Goal: Contribute content

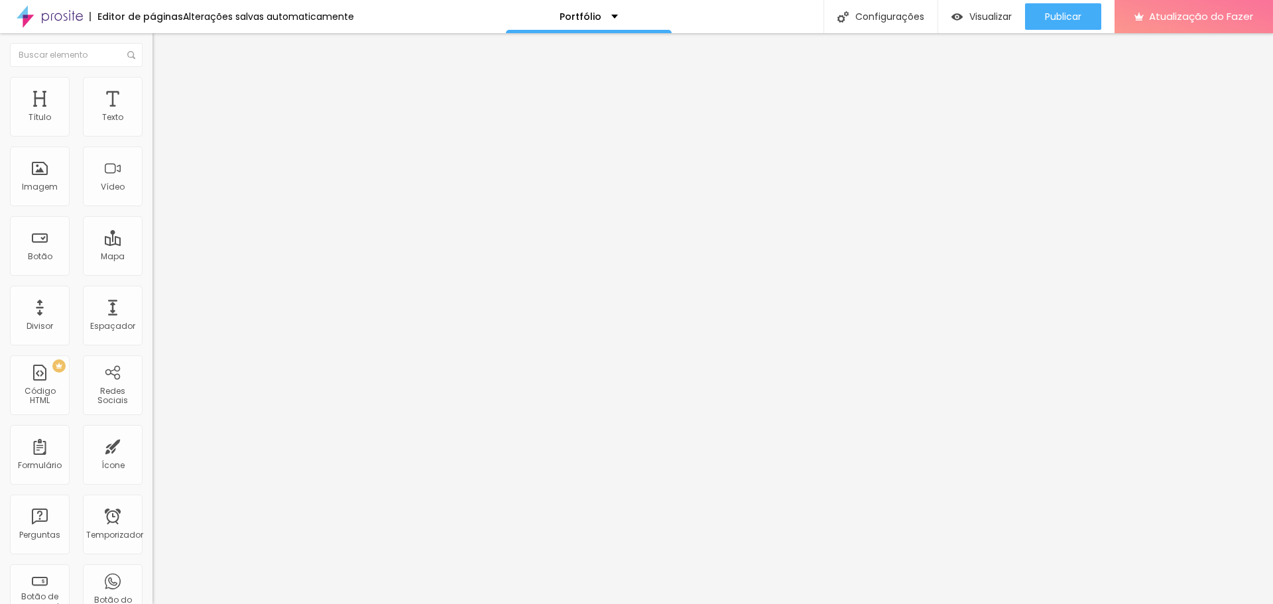
click at [153, 121] on font "Encaixotado" at bounding box center [179, 114] width 52 height 11
click at [153, 141] on font "Completo" at bounding box center [173, 135] width 40 height 11
click at [153, 90] on li "Avançado" at bounding box center [229, 96] width 153 height 13
type input "15"
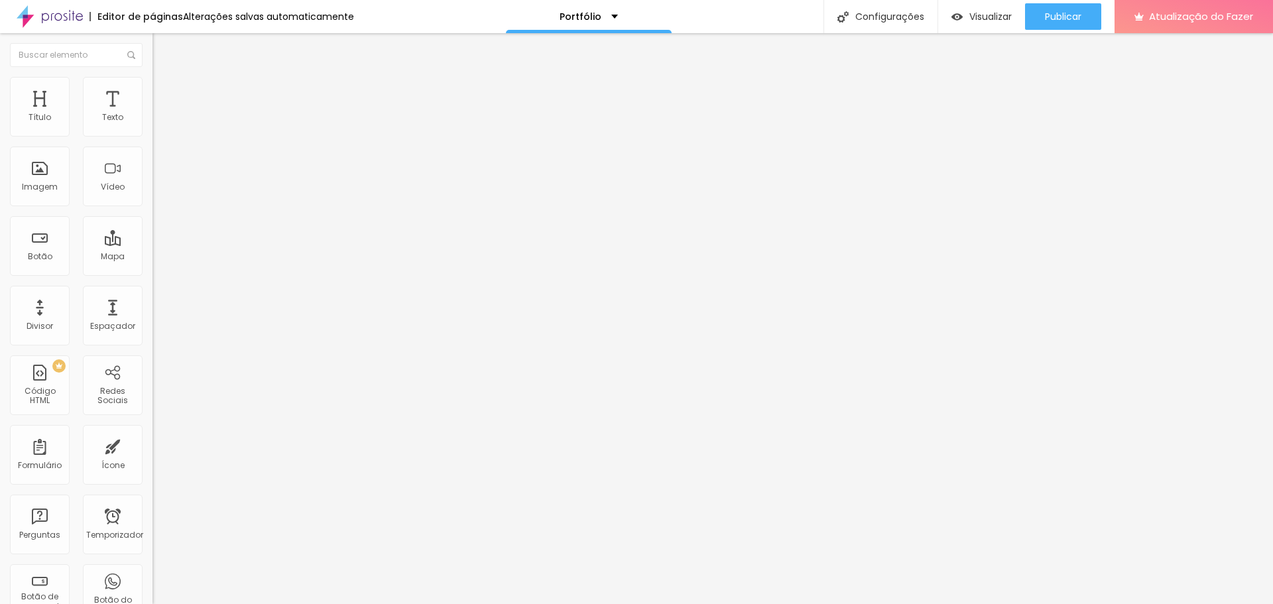
type input "10"
type input "5"
type input "0"
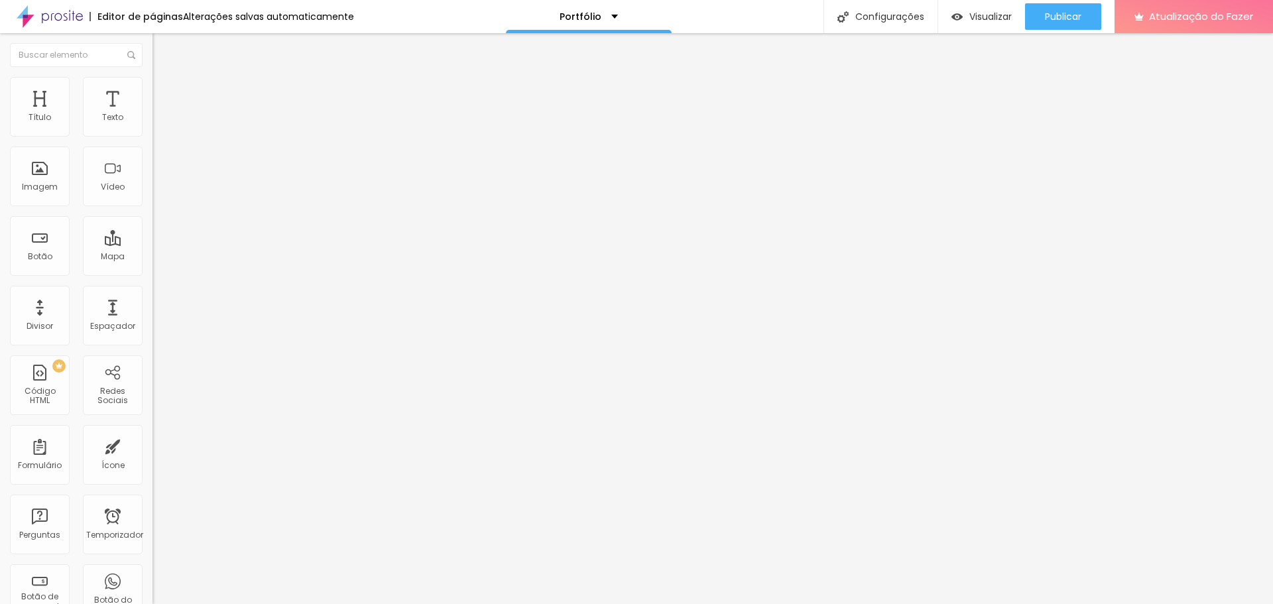
type input "0"
drag, startPoint x: 86, startPoint y: 133, endPoint x: 26, endPoint y: 155, distance: 63.8
type input "0"
click at [153, 257] on input "range" at bounding box center [196, 262] width 86 height 11
type input "0"
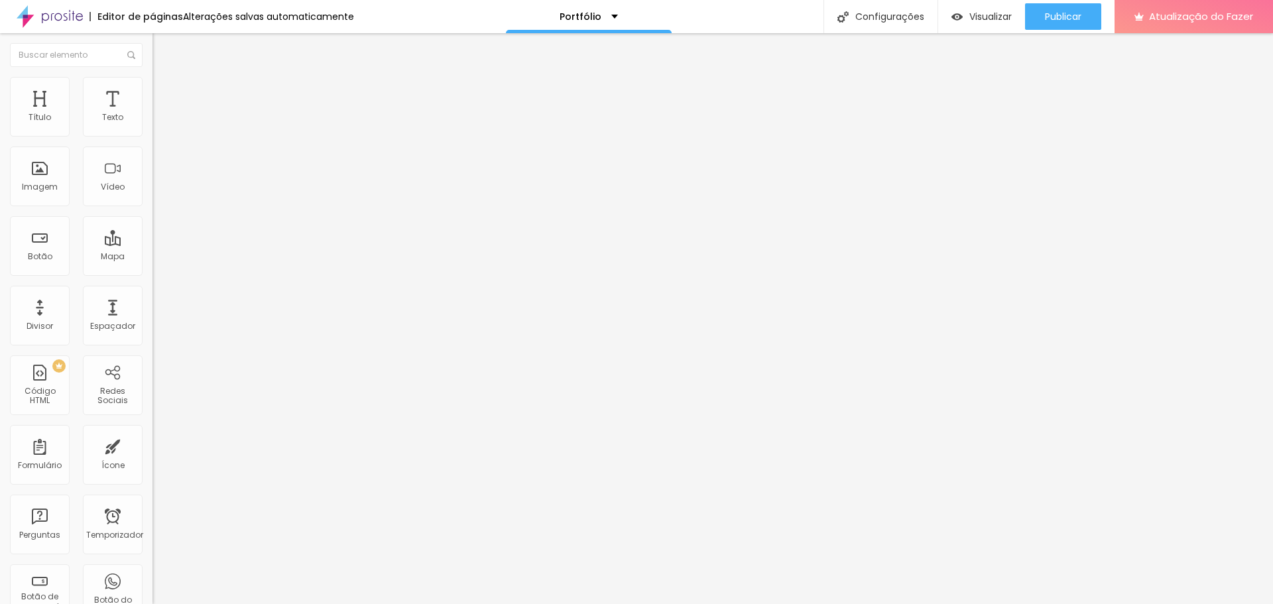
type input "0"
type input "2"
type input "0"
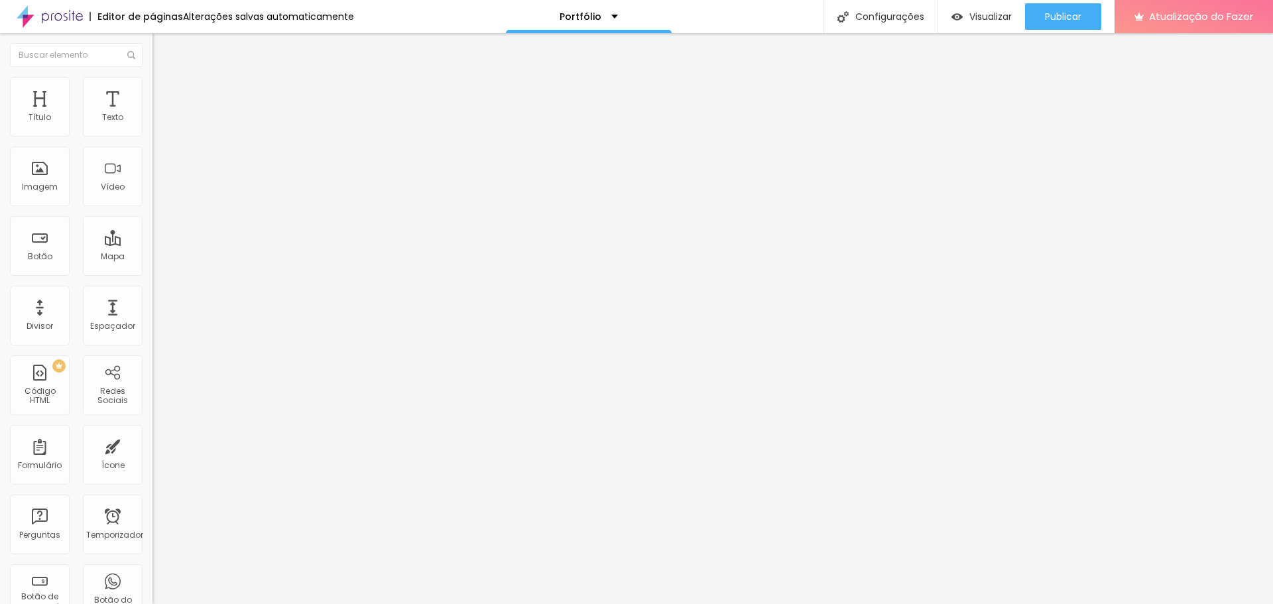
drag, startPoint x: 29, startPoint y: 156, endPoint x: 0, endPoint y: 158, distance: 29.2
type input "0"
click at [153, 363] on input "range" at bounding box center [196, 450] width 86 height 11
click at [153, 80] on img at bounding box center [159, 83] width 12 height 12
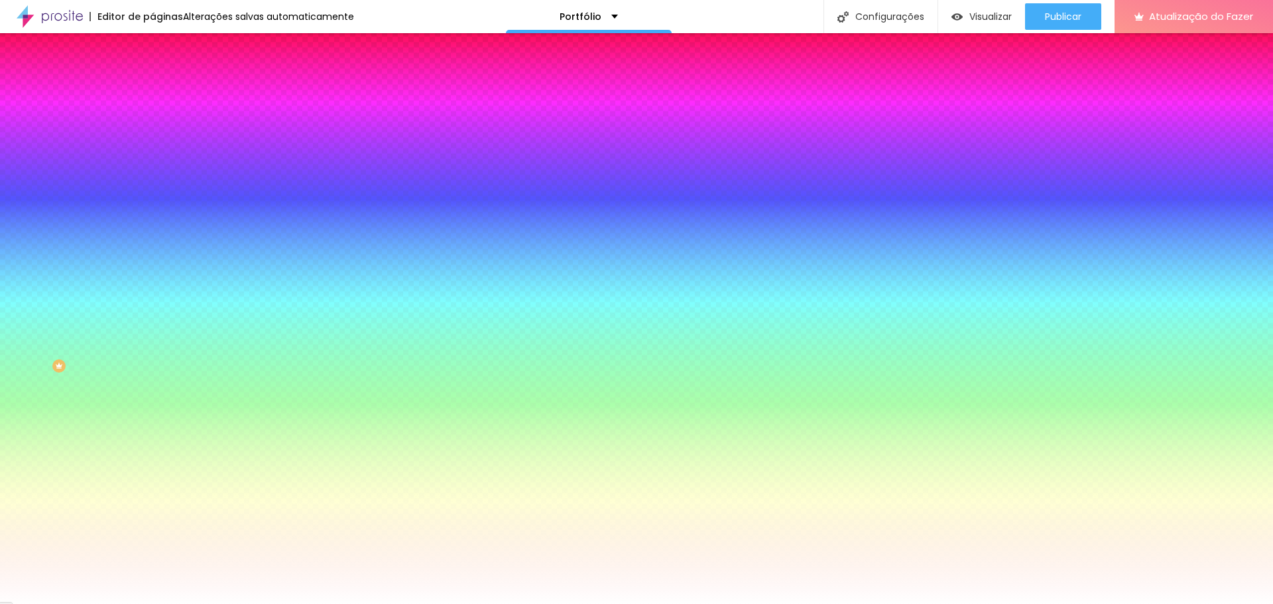
click at [153, 90] on li "Avançado" at bounding box center [229, 96] width 153 height 13
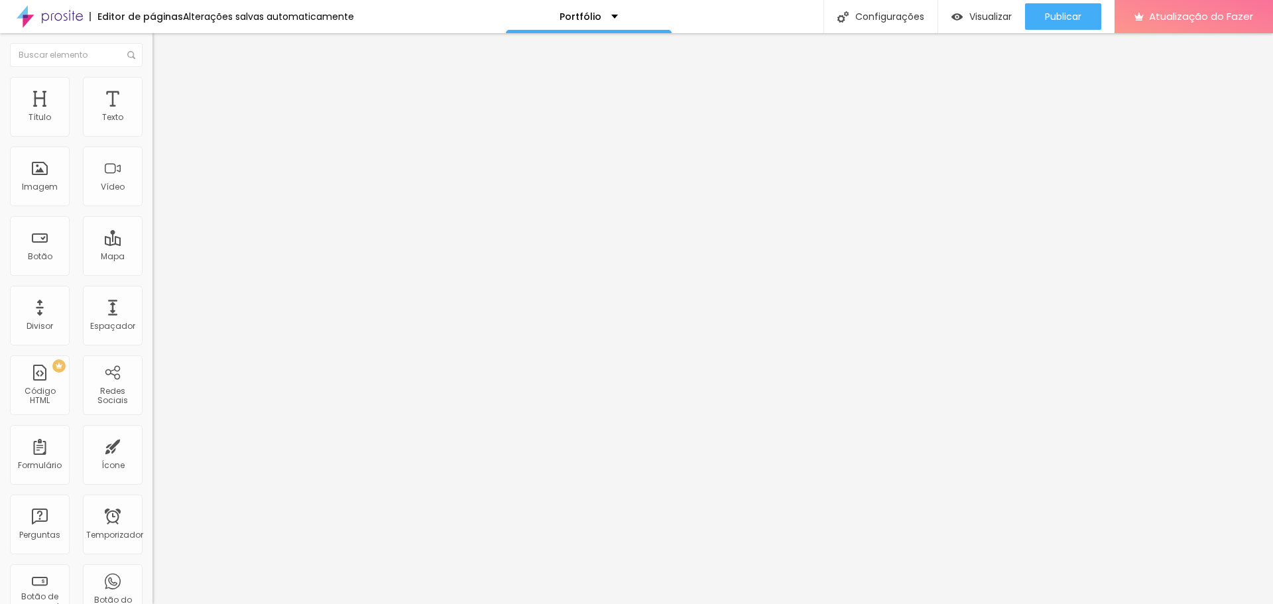
type input "15"
type input "5"
type input "0"
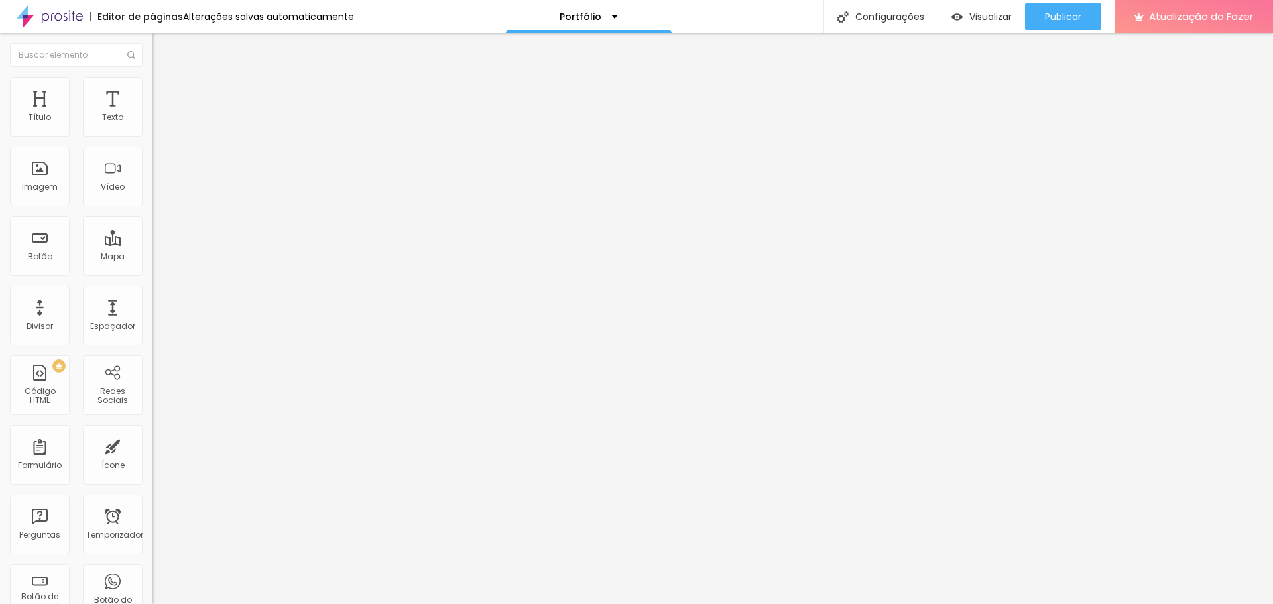
type input "0"
drag, startPoint x: 56, startPoint y: 129, endPoint x: 98, endPoint y: 153, distance: 48.4
type input "0"
click at [153, 257] on input "range" at bounding box center [196, 262] width 86 height 11
click at [153, 90] on li "Avançado" at bounding box center [229, 96] width 153 height 13
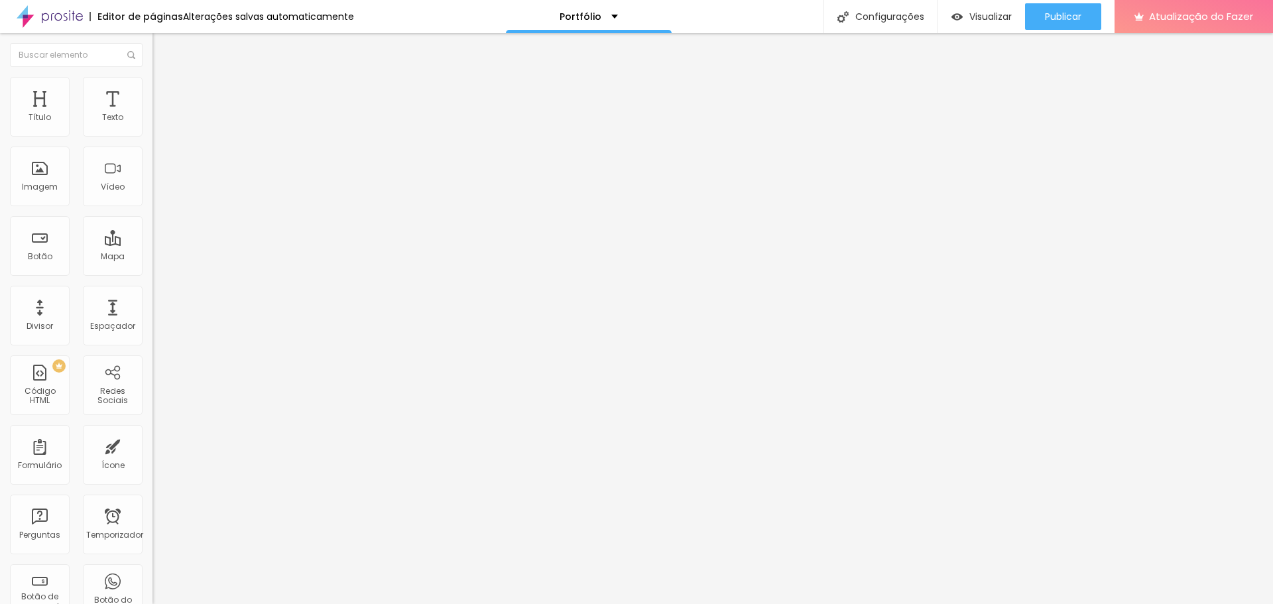
type input "25"
type input "20"
type input "10"
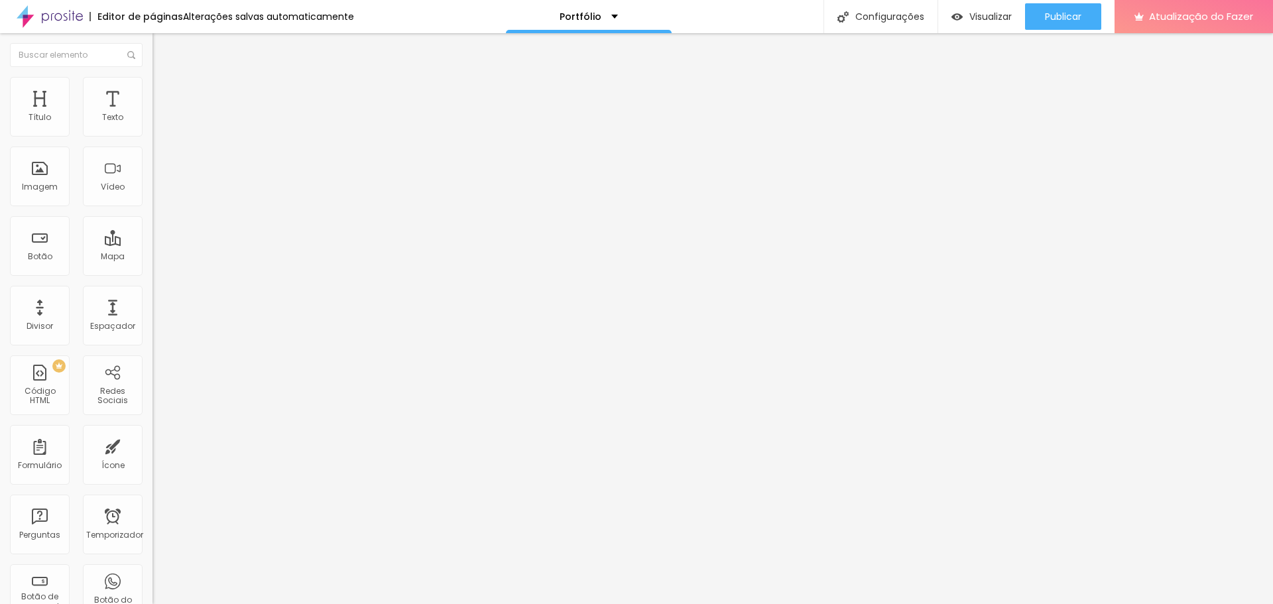
type input "10"
type input "0"
drag, startPoint x: 44, startPoint y: 128, endPoint x: 0, endPoint y: 126, distance: 44.5
type input "0"
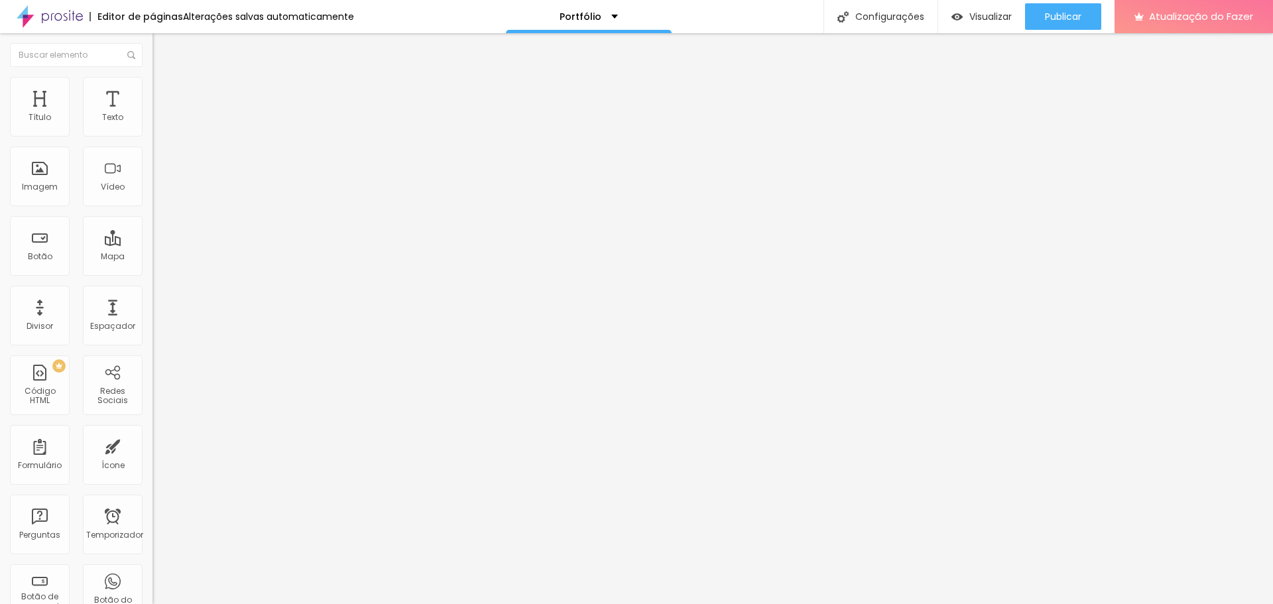
click at [153, 257] on input "range" at bounding box center [196, 262] width 86 height 11
click at [153, 44] on button "Editar nulo" at bounding box center [229, 48] width 153 height 31
click at [162, 44] on img "button" at bounding box center [167, 48] width 11 height 11
click at [153, 54] on button "Editar nulo" at bounding box center [229, 48] width 153 height 31
click at [153, 77] on li "Conteúdo" at bounding box center [229, 70] width 153 height 13
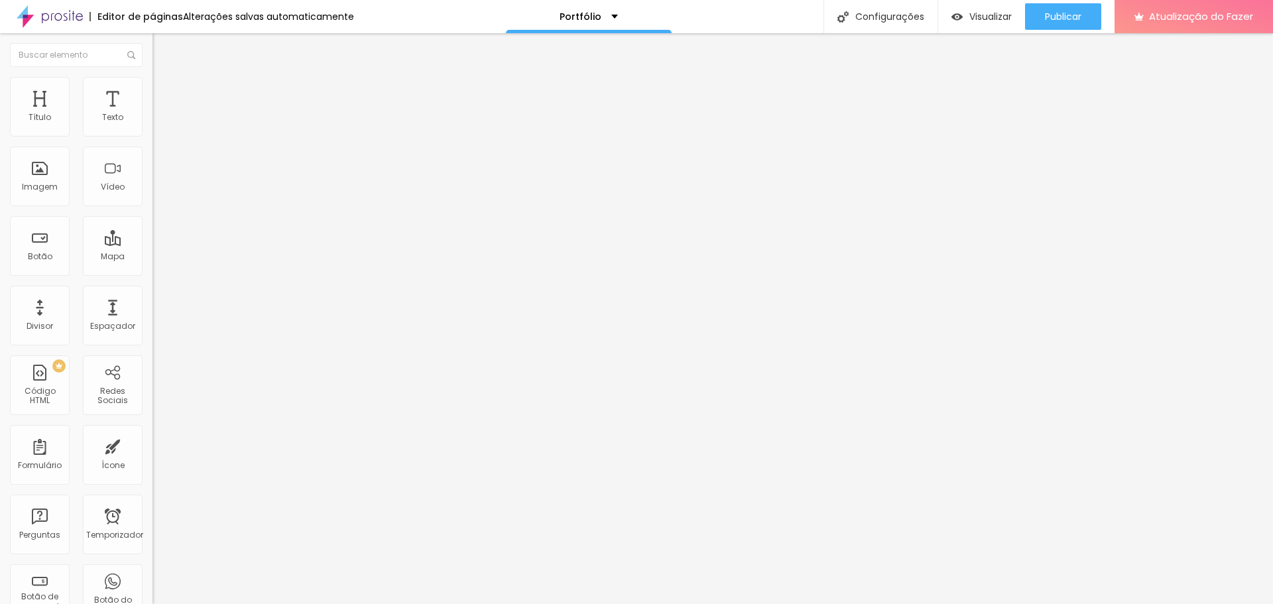
click at [153, 87] on li "Estilo" at bounding box center [229, 83] width 153 height 13
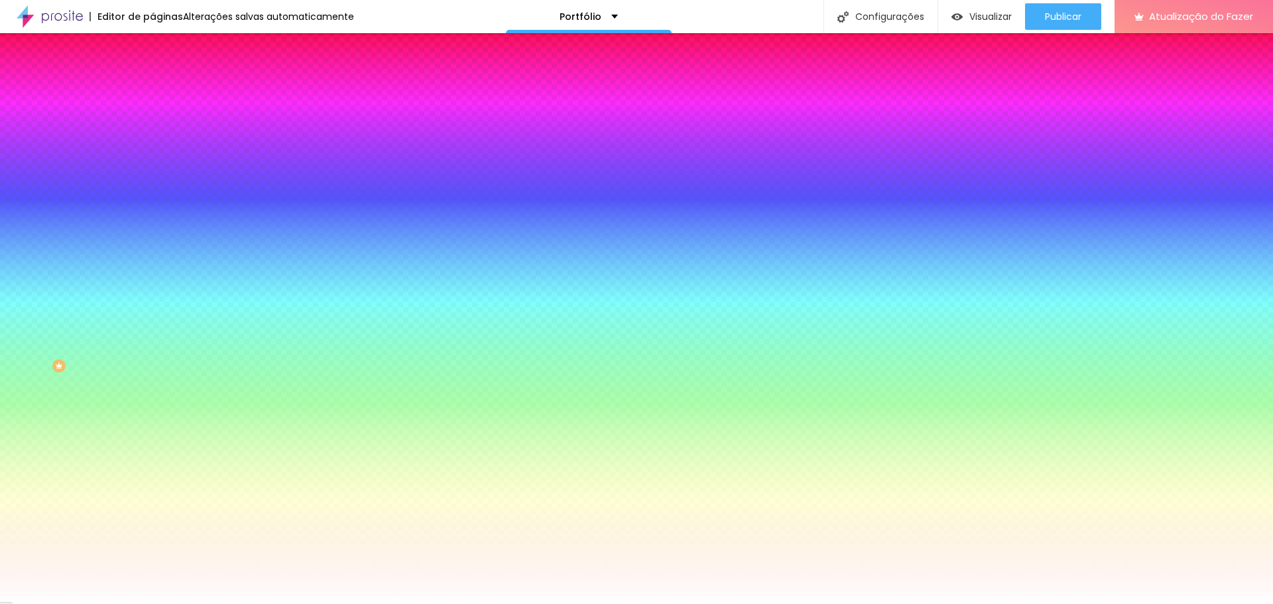
click at [162, 53] on img "button" at bounding box center [167, 48] width 11 height 11
click at [162, 46] on div "Editar nulo" at bounding box center [196, 48] width 69 height 11
click at [162, 44] on img "button" at bounding box center [167, 48] width 11 height 11
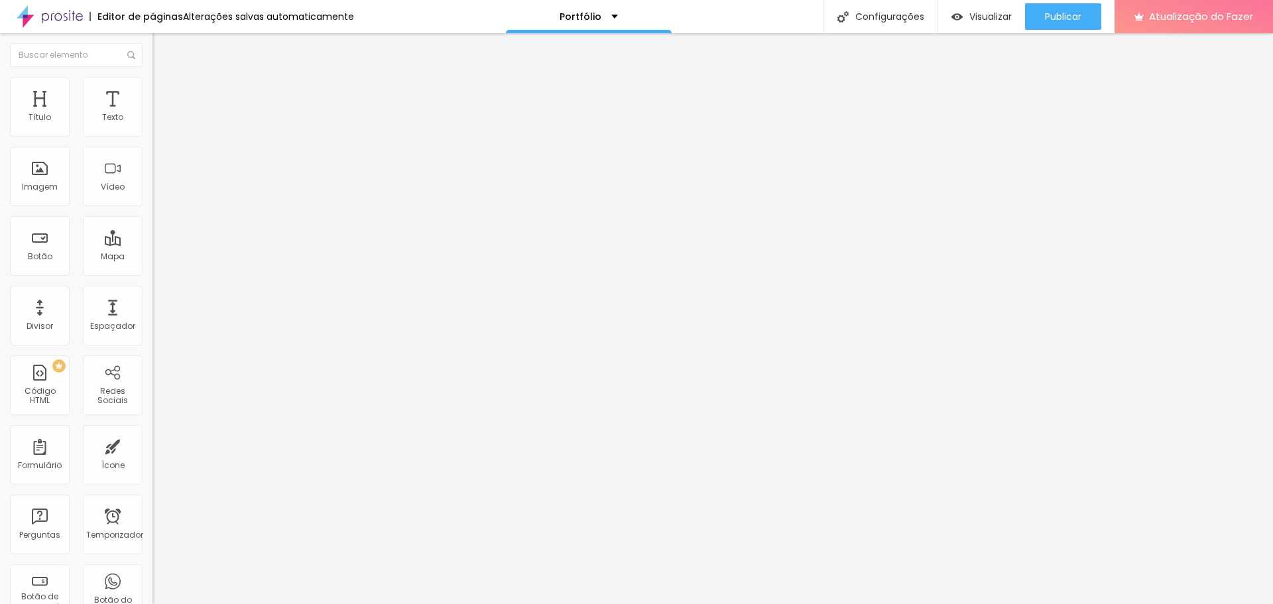
click at [153, 114] on span "Adicionar imagem" at bounding box center [196, 108] width 86 height 11
click at [153, 208] on font "Original" at bounding box center [169, 201] width 32 height 11
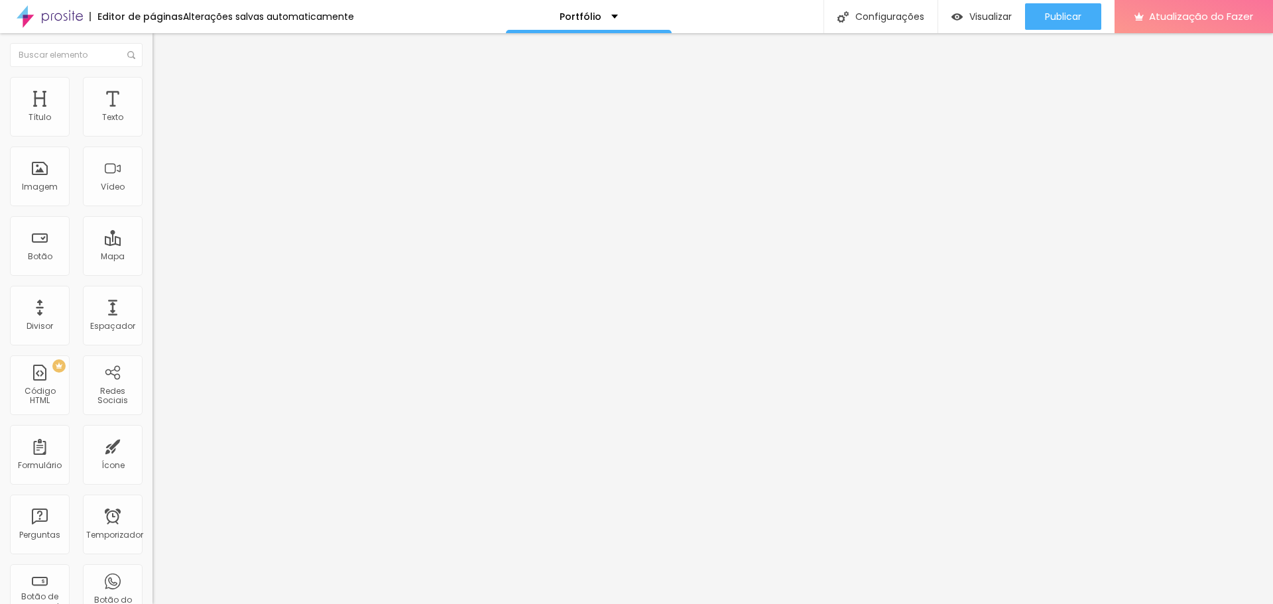
click at [153, 208] on font "Original" at bounding box center [169, 201] width 32 height 11
click at [153, 77] on li "Estilo" at bounding box center [229, 83] width 153 height 13
click at [153, 90] on li "Avançado" at bounding box center [229, 96] width 153 height 13
type input "18"
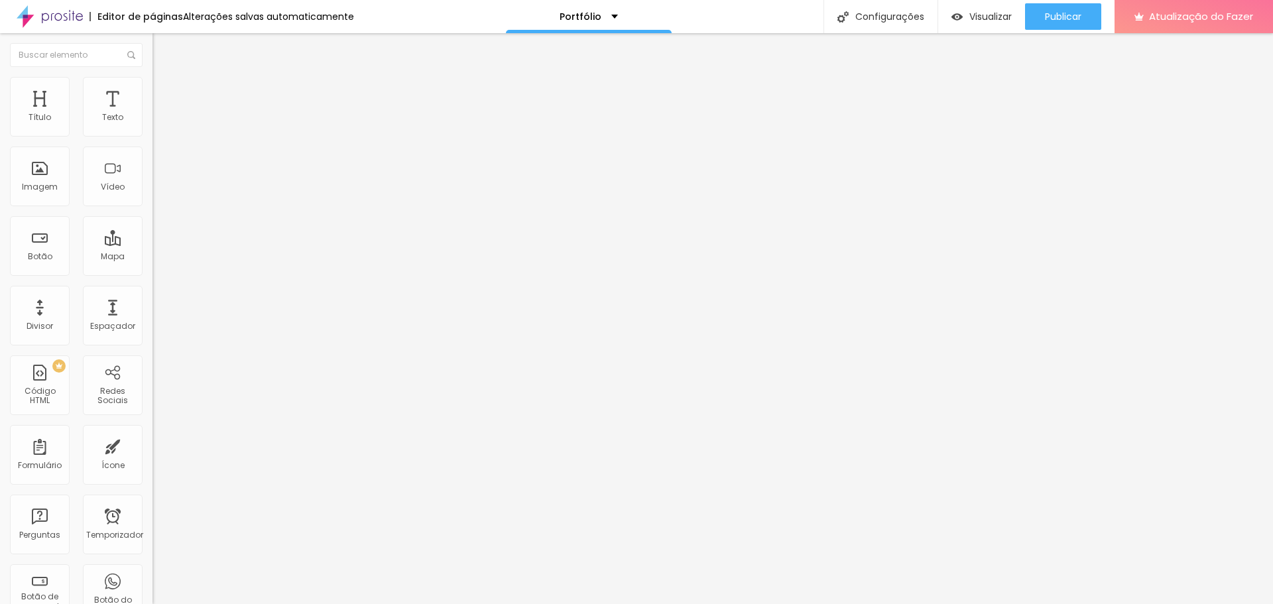
type input "16"
type input "11"
type input "6"
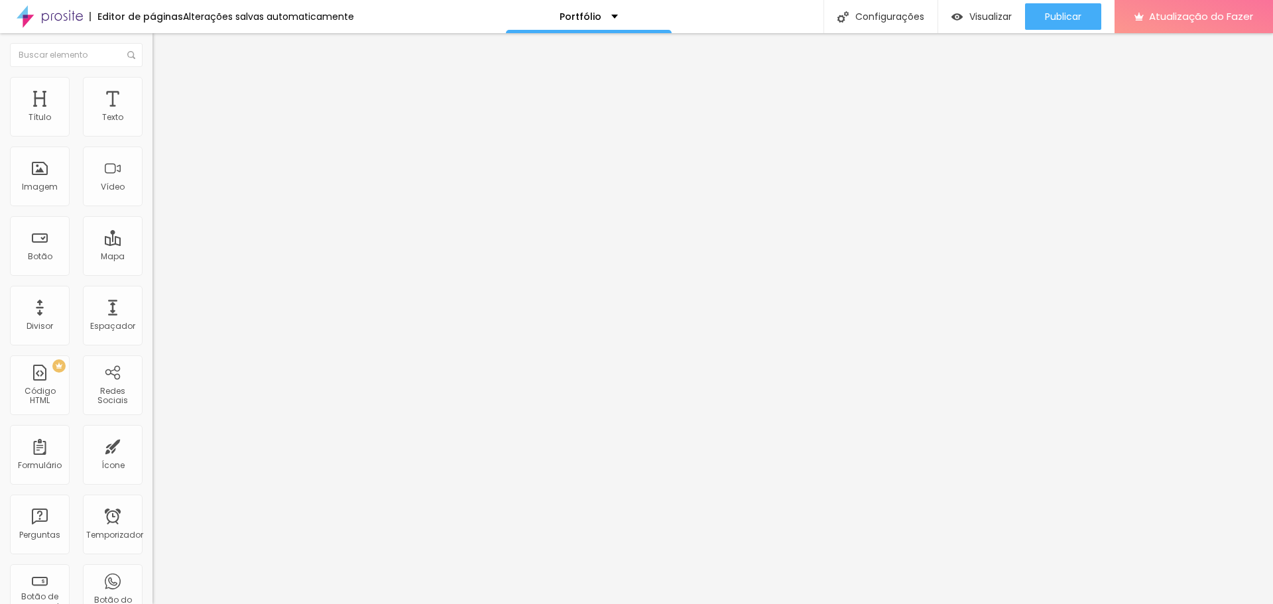
type input "6"
type input "0"
drag, startPoint x: 20, startPoint y: 127, endPoint x: 27, endPoint y: 145, distance: 19.1
type input "0"
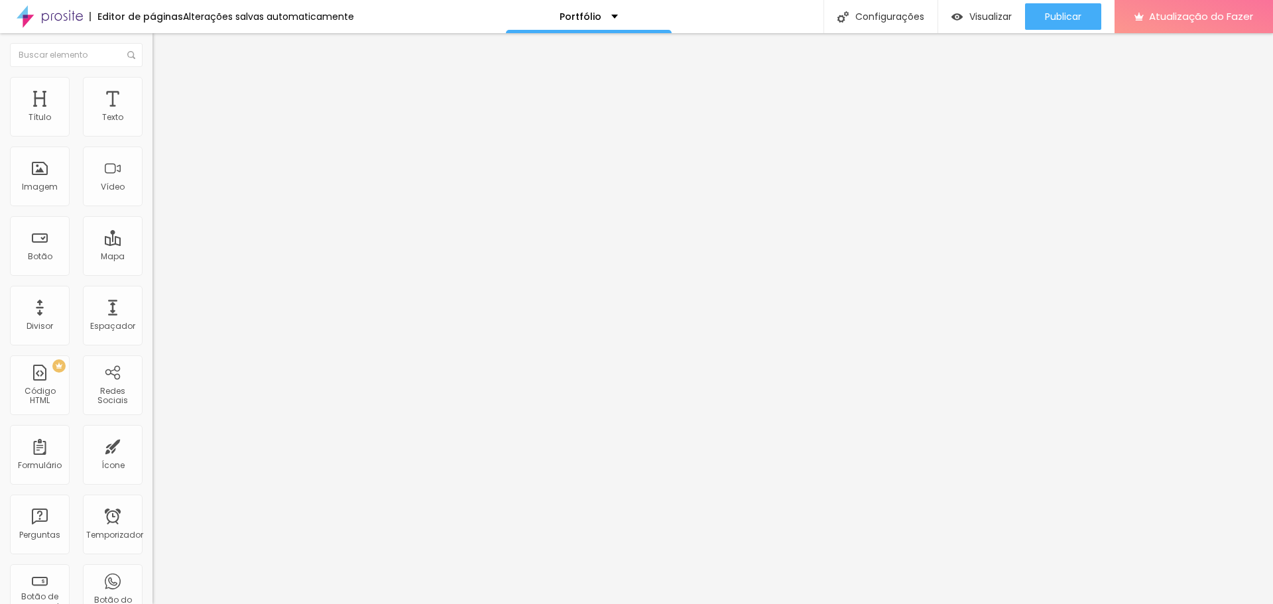
click at [153, 257] on input "range" at bounding box center [196, 262] width 86 height 11
type input "6"
type input "1"
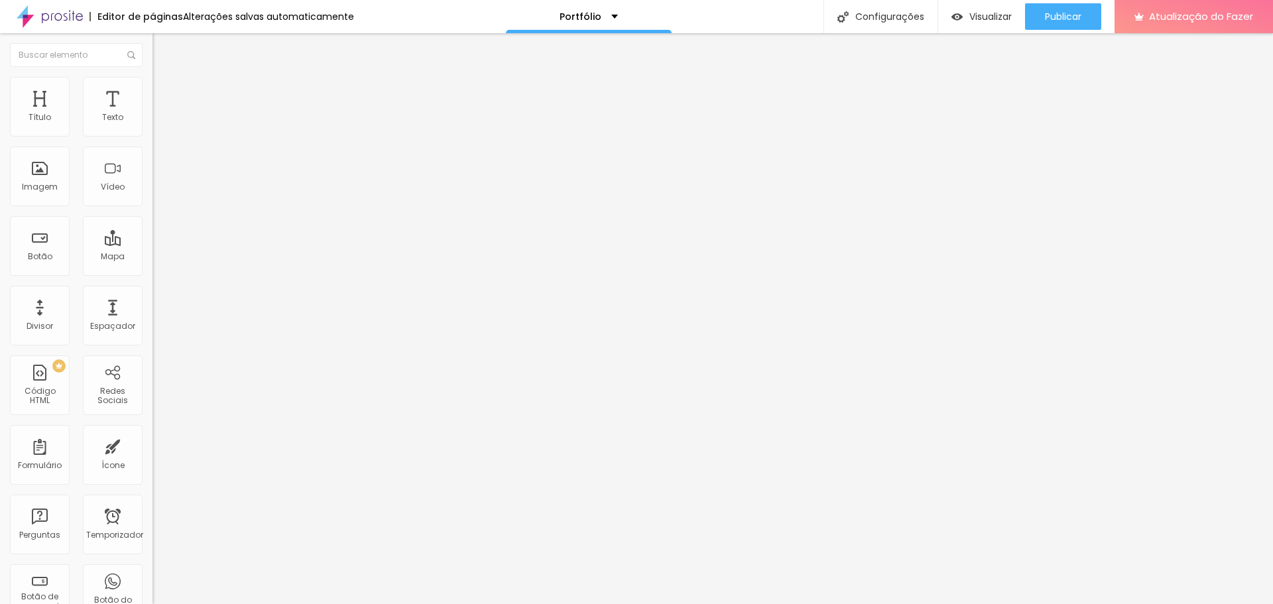
type input "0"
drag, startPoint x: 41, startPoint y: 156, endPoint x: 15, endPoint y: 158, distance: 25.9
type input "0"
click at [153, 363] on input "range" at bounding box center [196, 450] width 86 height 11
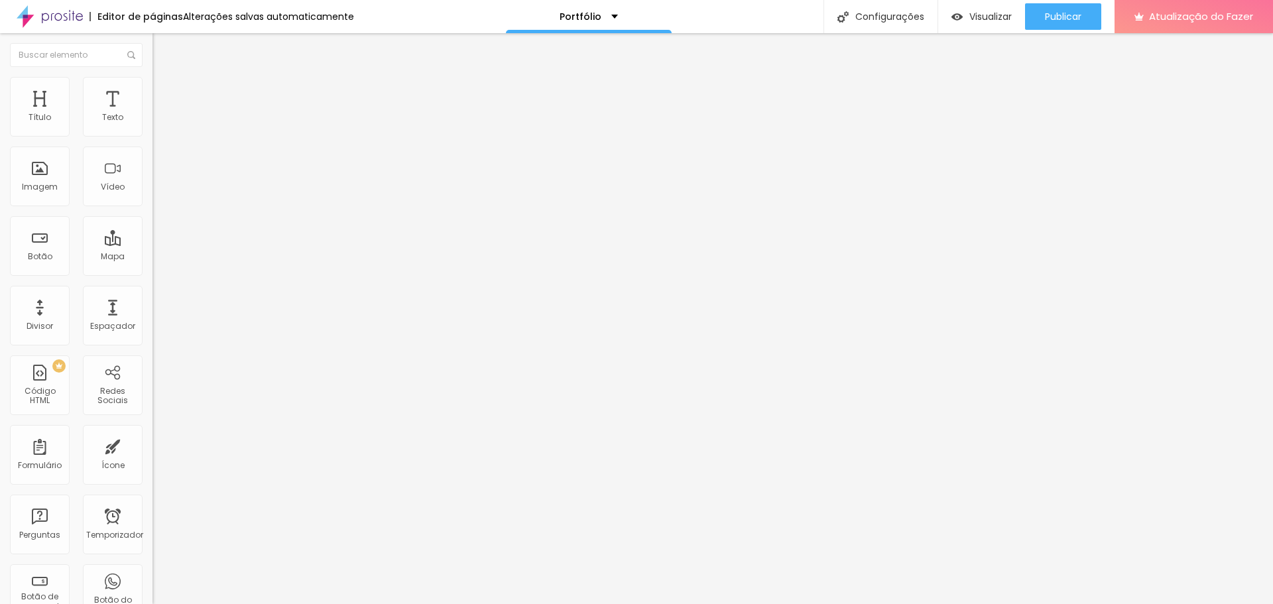
click at [160, 114] on font "Trocar imagem" at bounding box center [192, 108] width 64 height 11
click at [160, 114] on font "Adicionar imagem" at bounding box center [199, 108] width 78 height 11
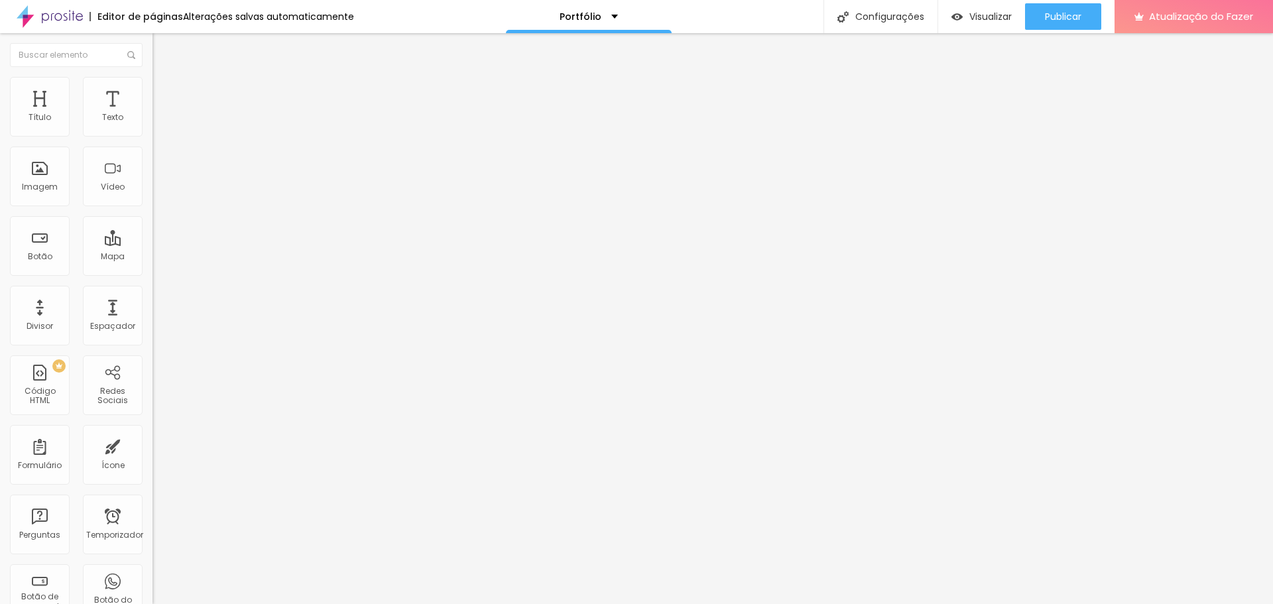
click at [160, 114] on font "Adicionar imagem" at bounding box center [199, 108] width 78 height 11
click at [160, 114] on font "Trocar imagem" at bounding box center [192, 108] width 64 height 11
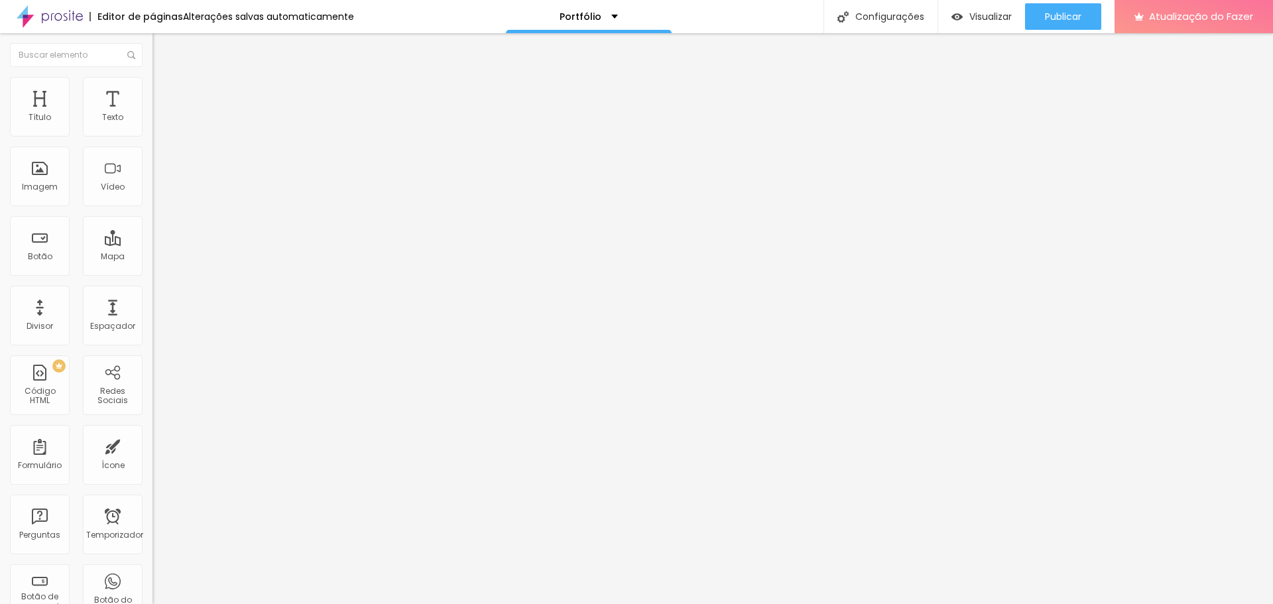
click at [612, 15] on font "Publicar" at bounding box center [1063, 16] width 36 height 13
